Goal: Find specific page/section: Find specific page/section

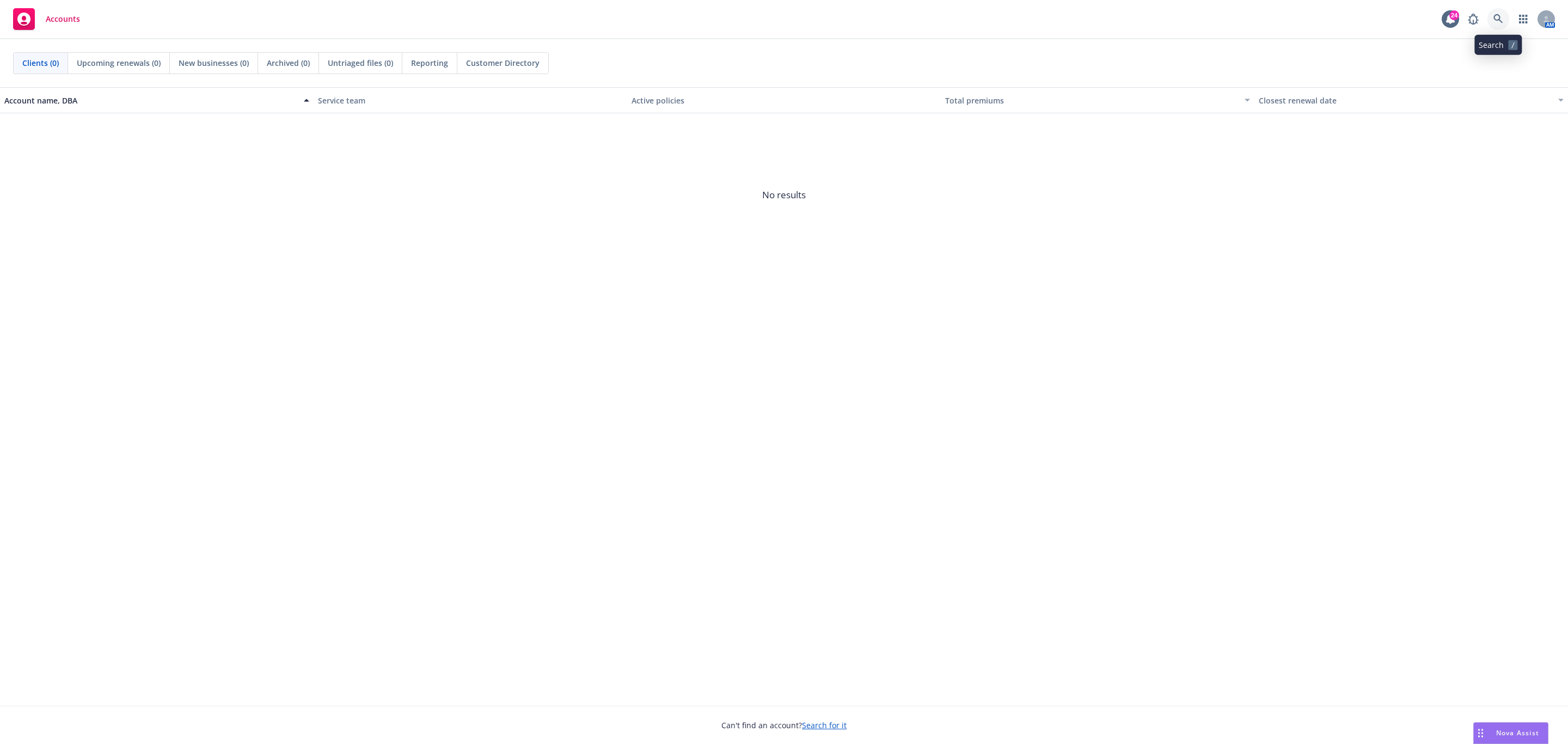
click at [1499, 18] on icon at bounding box center [1497, 18] width 9 height 9
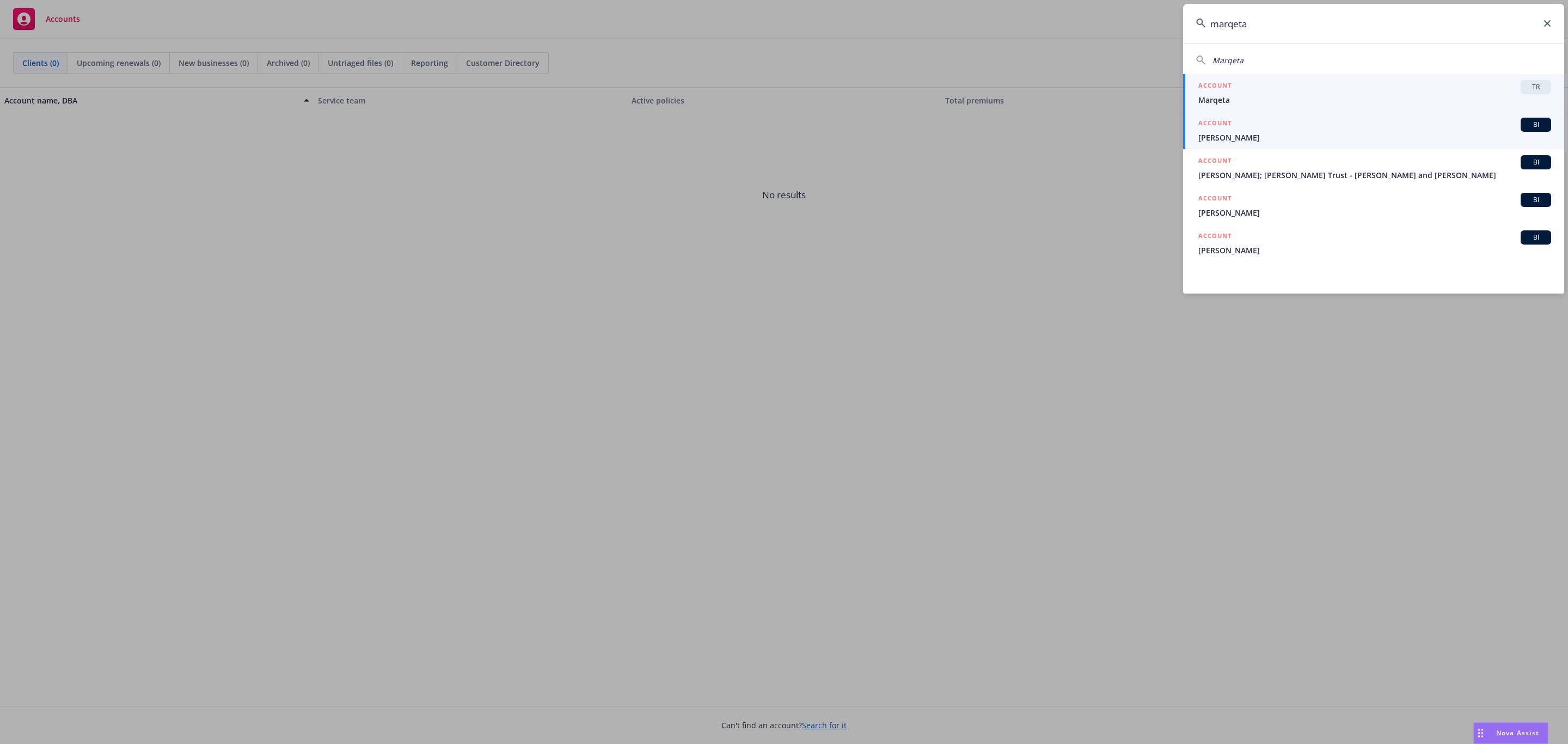
type input "marqeta"
click at [1292, 83] on div "ACCOUNT TR" at bounding box center [1375, 86] width 353 height 14
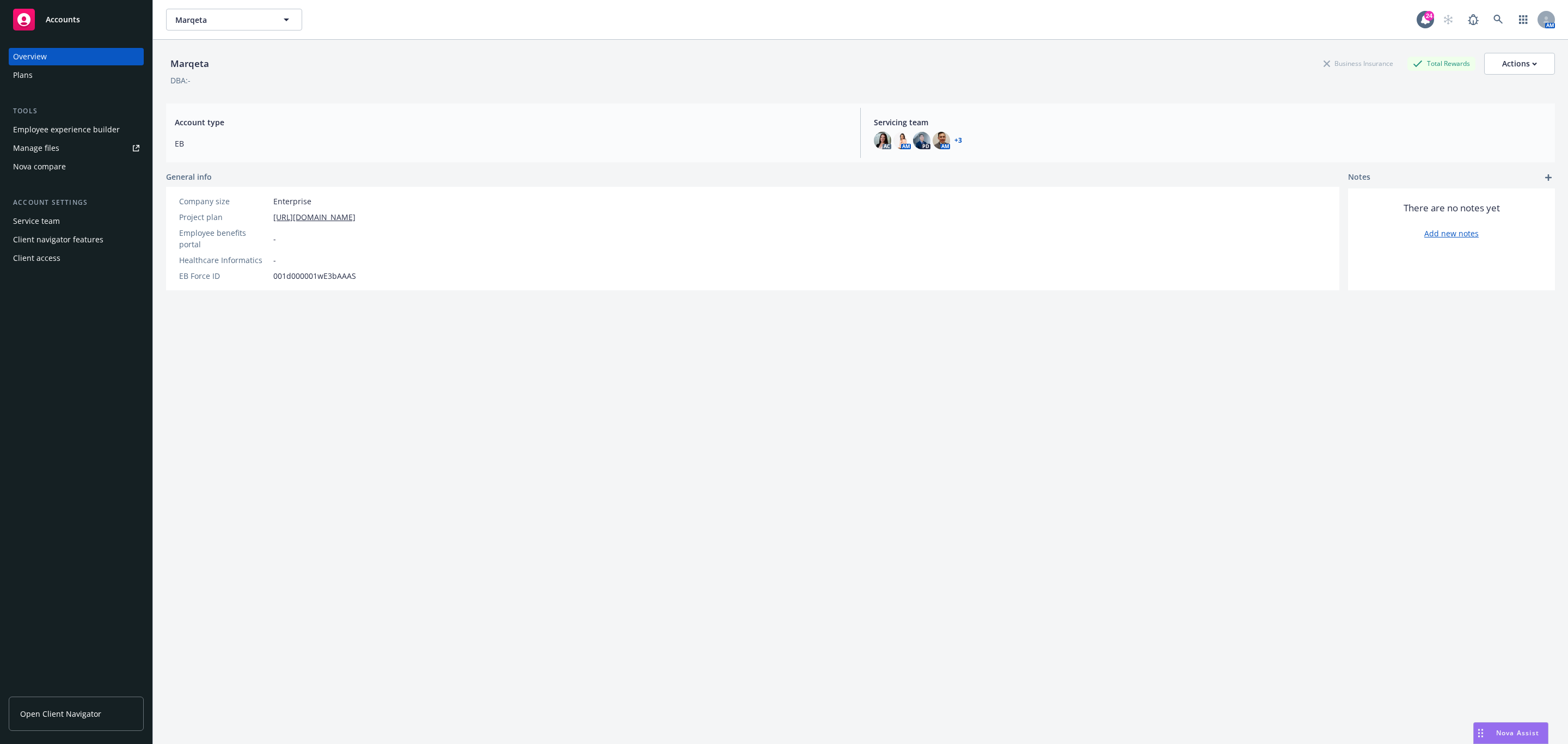
click at [100, 146] on link "Manage files" at bounding box center [76, 148] width 135 height 18
